Goal: Task Accomplishment & Management: Manage account settings

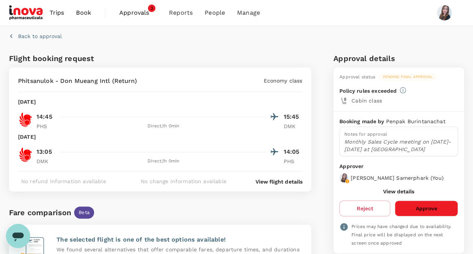
click at [136, 12] on span "Approvals" at bounding box center [138, 12] width 38 height 9
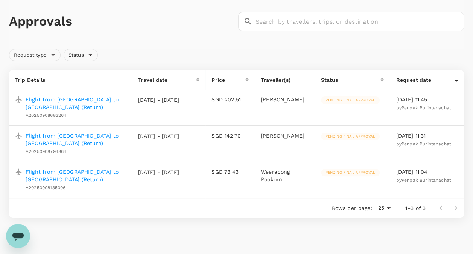
scroll to position [14, 0]
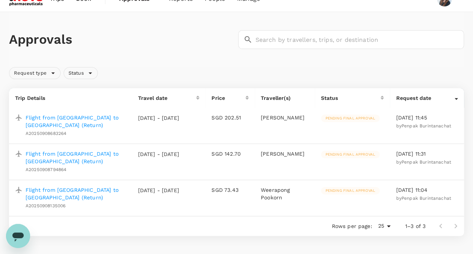
click at [85, 116] on p "Flight from [GEOGRAPHIC_DATA] to [GEOGRAPHIC_DATA] (Return)" at bounding box center [76, 121] width 100 height 15
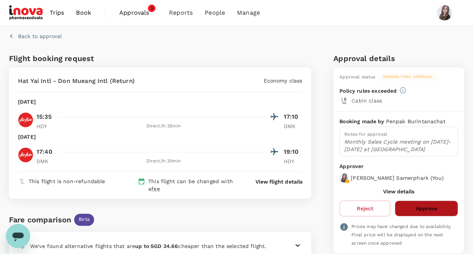
click at [417, 209] on button "Approve" at bounding box center [426, 208] width 63 height 16
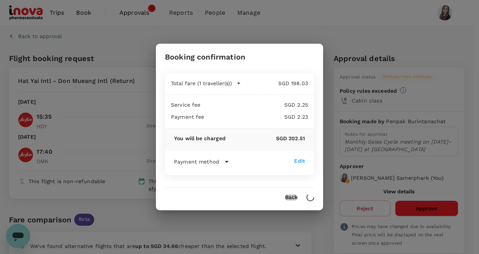
click at [292, 196] on button "Back" at bounding box center [291, 197] width 12 height 6
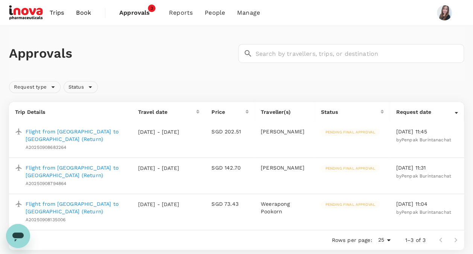
click at [86, 166] on p "Flight from [GEOGRAPHIC_DATA] to [GEOGRAPHIC_DATA] (Return)" at bounding box center [76, 171] width 100 height 15
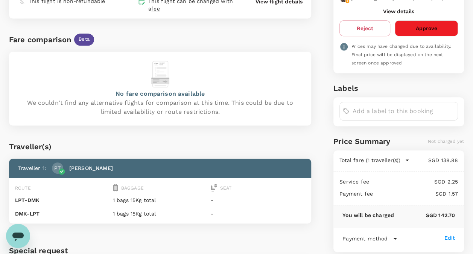
scroll to position [142, 0]
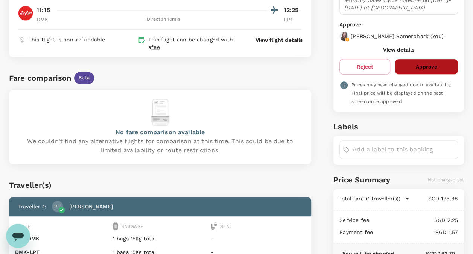
click at [422, 67] on button "Approve" at bounding box center [426, 67] width 63 height 16
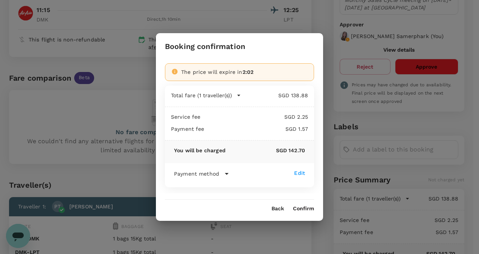
click at [301, 206] on button "Confirm" at bounding box center [303, 209] width 21 height 6
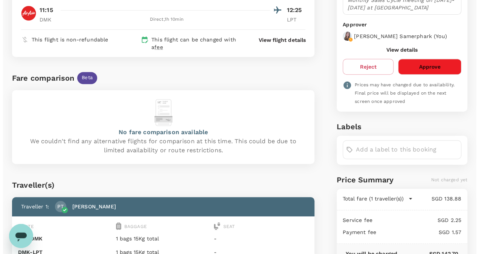
scroll to position [0, 0]
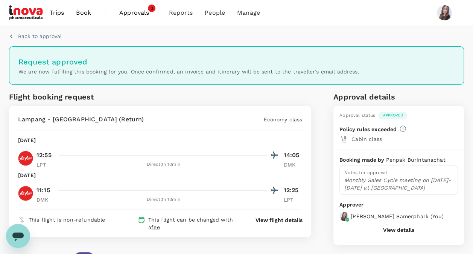
click at [126, 14] on span "Approvals" at bounding box center [138, 12] width 38 height 9
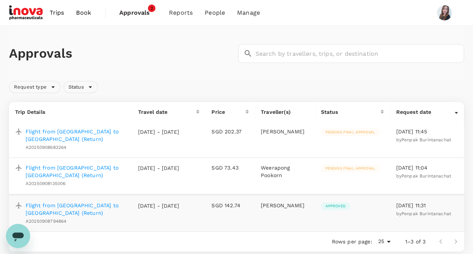
click at [65, 166] on p "Flight from [GEOGRAPHIC_DATA] to [GEOGRAPHIC_DATA] (Return)" at bounding box center [76, 171] width 100 height 15
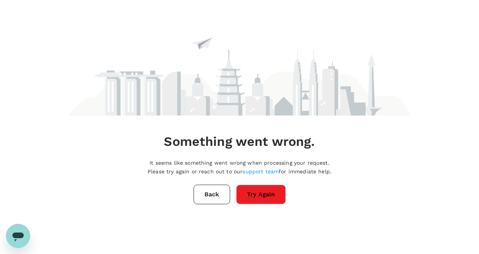
click at [248, 194] on button "Try Again" at bounding box center [261, 194] width 50 height 20
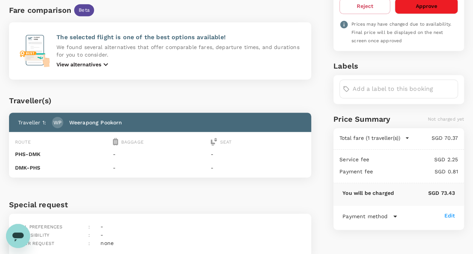
scroll to position [34, 0]
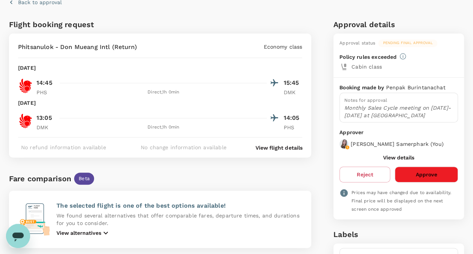
click at [426, 171] on button "Approve" at bounding box center [426, 174] width 63 height 16
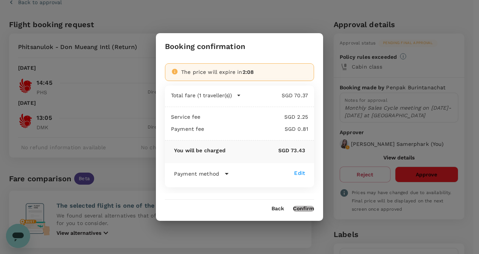
click at [308, 206] on button "Confirm" at bounding box center [303, 209] width 21 height 6
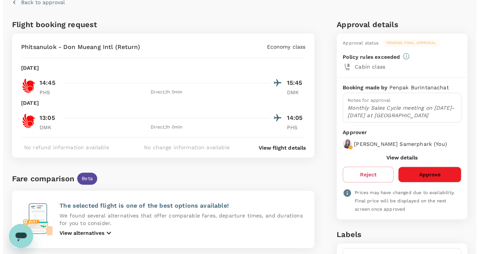
scroll to position [0, 0]
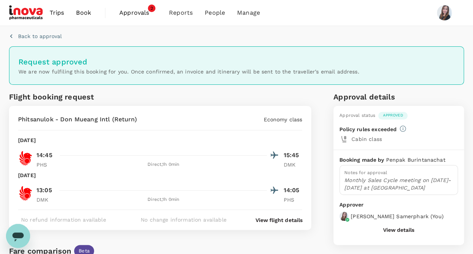
click at [129, 13] on span "Approvals" at bounding box center [138, 12] width 38 height 9
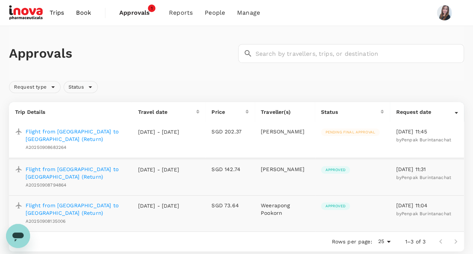
click at [96, 131] on p "Flight from [GEOGRAPHIC_DATA] to [GEOGRAPHIC_DATA] (Return)" at bounding box center [76, 135] width 100 height 15
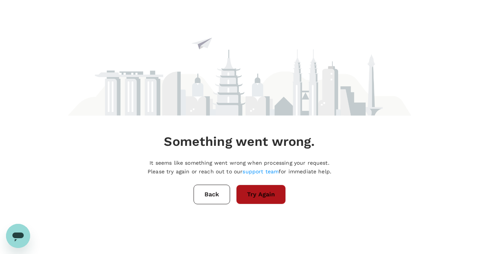
click at [258, 198] on button "Try Again" at bounding box center [261, 194] width 50 height 20
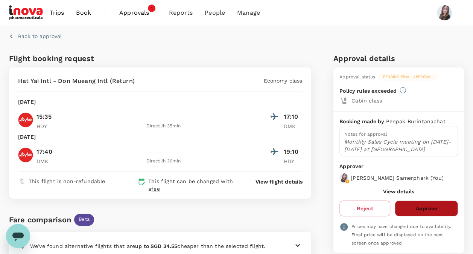
click at [420, 207] on button "Approve" at bounding box center [426, 208] width 63 height 16
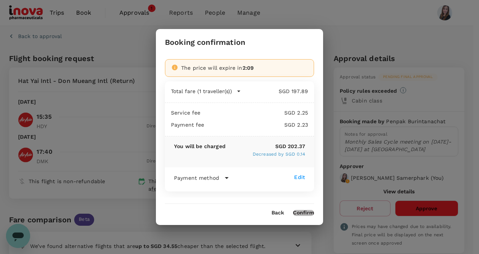
click at [303, 212] on button "Confirm" at bounding box center [303, 213] width 21 height 6
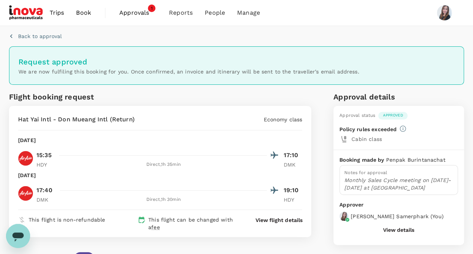
click at [126, 15] on span "Approvals" at bounding box center [138, 12] width 38 height 9
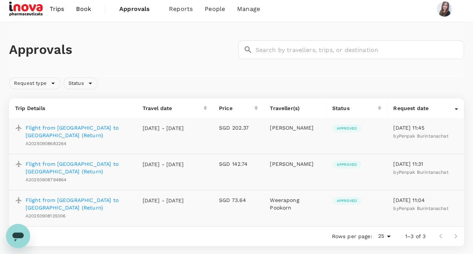
scroll to position [10, 0]
